Goal: Participate in discussion: Engage in conversation with other users on a specific topic

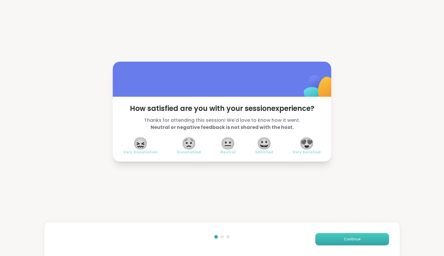
click at [352, 243] on button "Continue" at bounding box center [352, 239] width 74 height 12
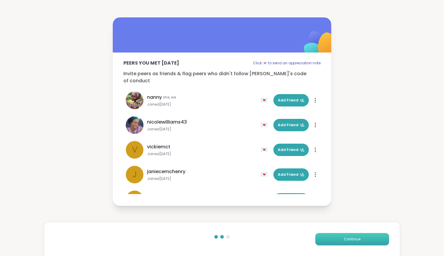
click at [352, 243] on button "Continue" at bounding box center [352, 239] width 74 height 12
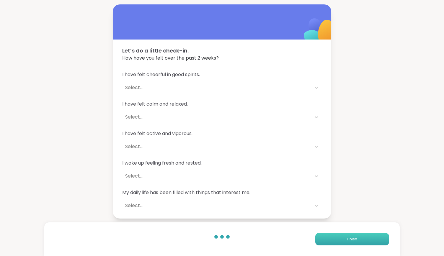
click at [352, 243] on button "Finish" at bounding box center [352, 239] width 74 height 12
